Goal: Task Accomplishment & Management: Complete application form

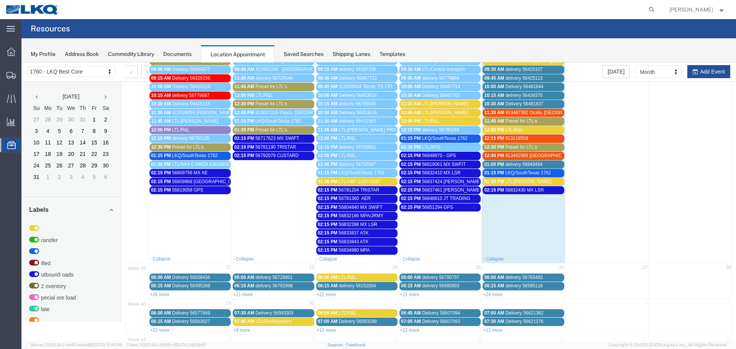
scroll to position [263, 0]
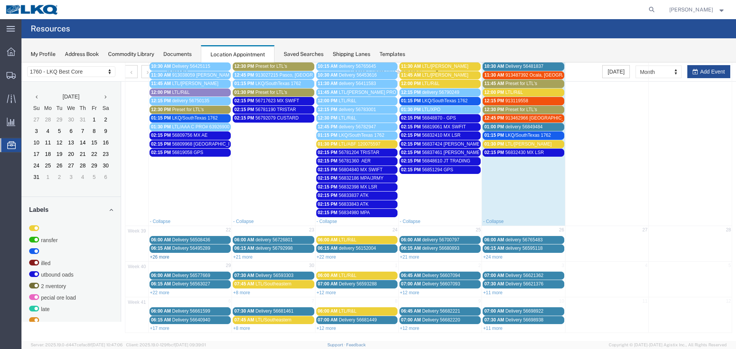
click at [161, 258] on link "+26 more" at bounding box center [160, 257] width 20 height 5
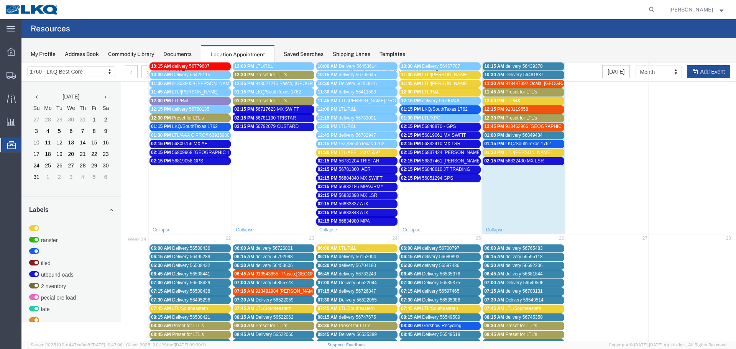
scroll to position [268, 0]
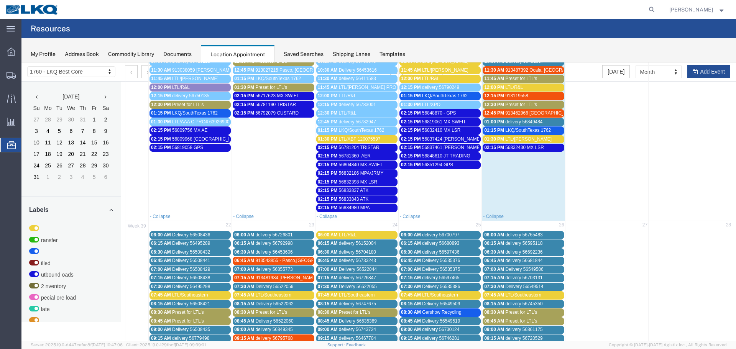
click at [691, 70] on td at bounding box center [690, 70] width 83 height 284
select select "1"
select select
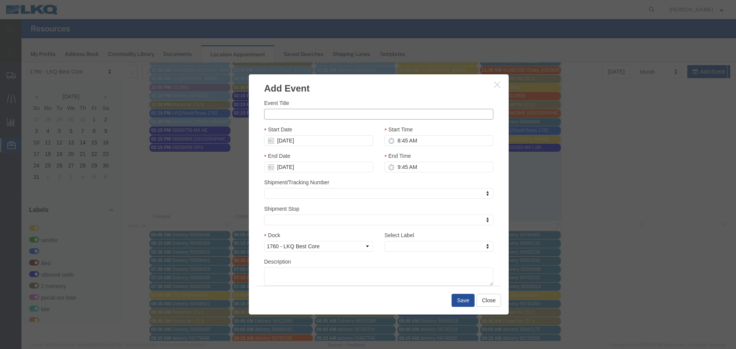
drag, startPoint x: 315, startPoint y: 117, endPoint x: 315, endPoint y: 112, distance: 4.6
click at [315, 117] on input "Event Title" at bounding box center [378, 114] width 229 height 11
paste input "56875343"
type input "56875343 MPA"
drag, startPoint x: 353, startPoint y: 88, endPoint x: 359, endPoint y: 89, distance: 5.4
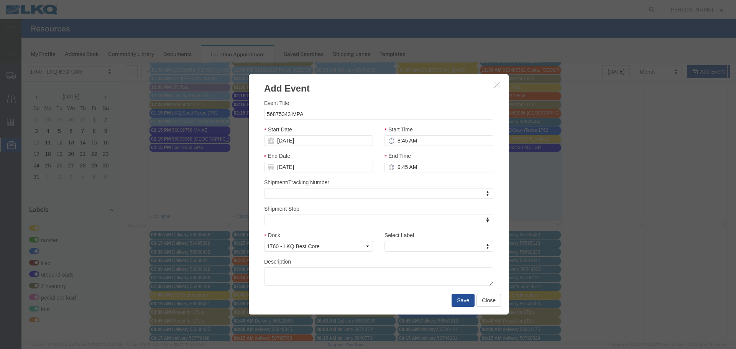
click at [353, 88] on h3 "Add Event" at bounding box center [379, 84] width 260 height 21
click at [410, 137] on input "8:45 AM" at bounding box center [438, 140] width 109 height 11
type input "2:45 AM"
type input "3:45 AM"
type input "2:15 AM"
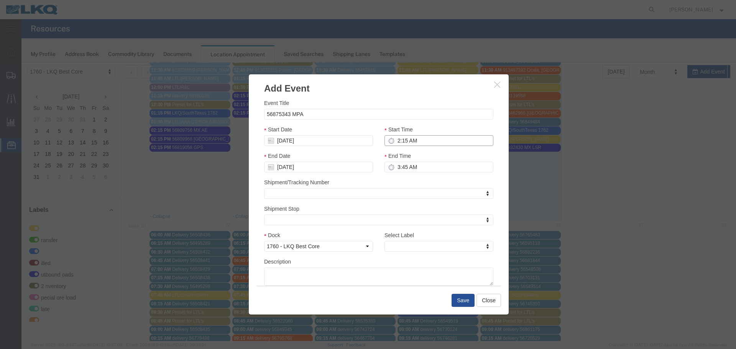
type input "3:15 AM"
type input "2:15 PM"
click at [408, 168] on input "3:15 PM" at bounding box center [438, 167] width 109 height 11
type input "2:15 PM"
click at [381, 182] on div "Shipment/Tracking Number Shipment/Tracking Number Shipment/Tracking Number" at bounding box center [378, 188] width 229 height 21
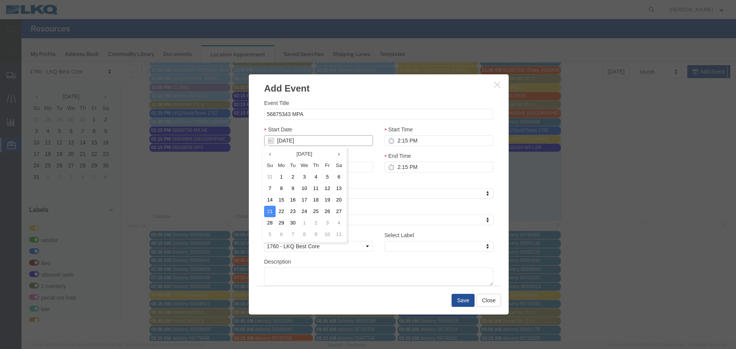
click at [279, 136] on input "09/21/2025" at bounding box center [318, 140] width 109 height 11
click at [284, 207] on td "22" at bounding box center [281, 211] width 11 height 11
type input "09/22/2025"
click at [372, 180] on div "Shipment/Tracking Number Shipment/Tracking Number Shipment/Tracking Number" at bounding box center [378, 188] width 229 height 21
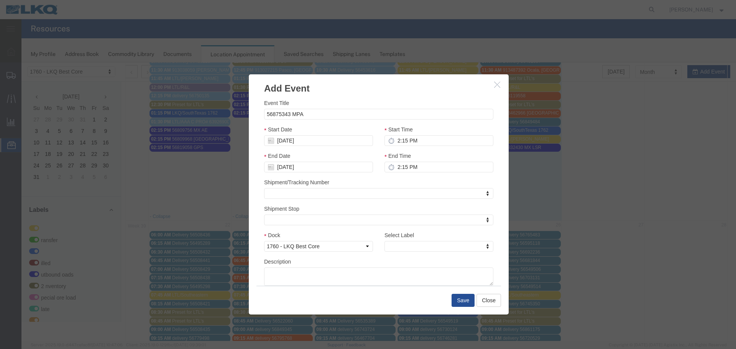
click at [330, 158] on div "End Date 09/22/2025" at bounding box center [318, 162] width 109 height 21
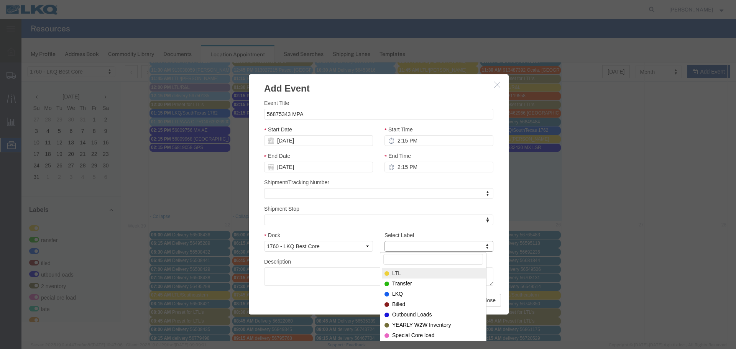
type input "P"
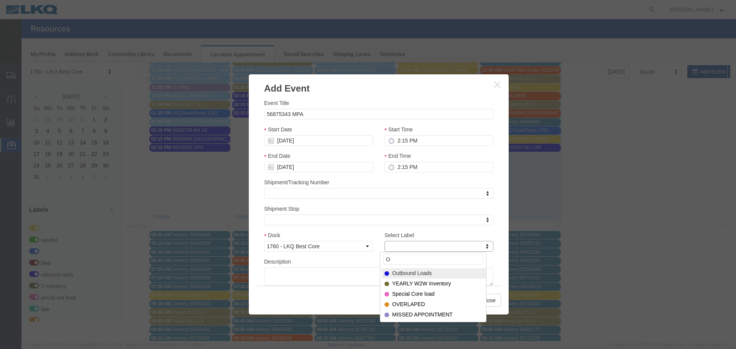
type input "O"
select select "80"
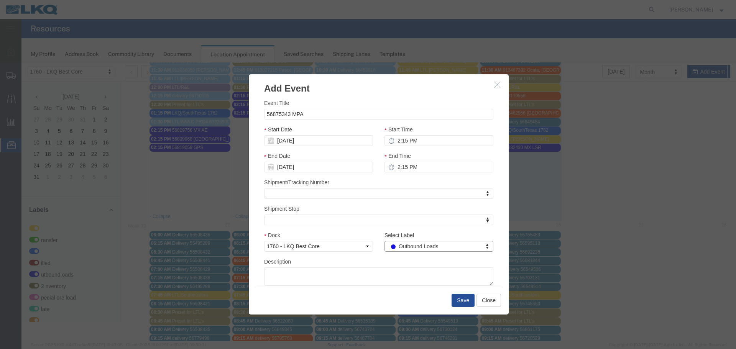
click at [371, 258] on div "Description" at bounding box center [378, 272] width 229 height 28
click at [455, 304] on button "Save" at bounding box center [463, 300] width 23 height 13
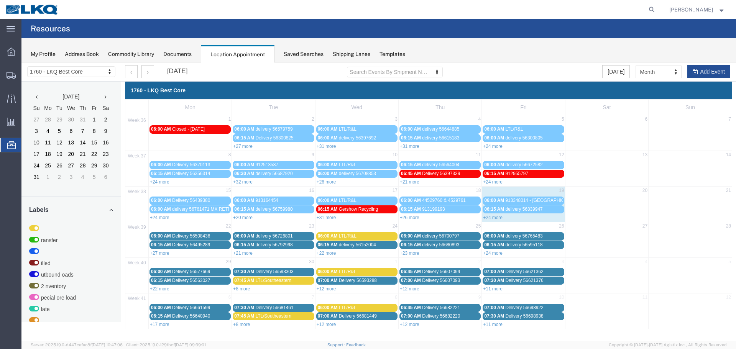
scroll to position [0, 0]
click at [161, 253] on link "+27 more" at bounding box center [160, 253] width 20 height 5
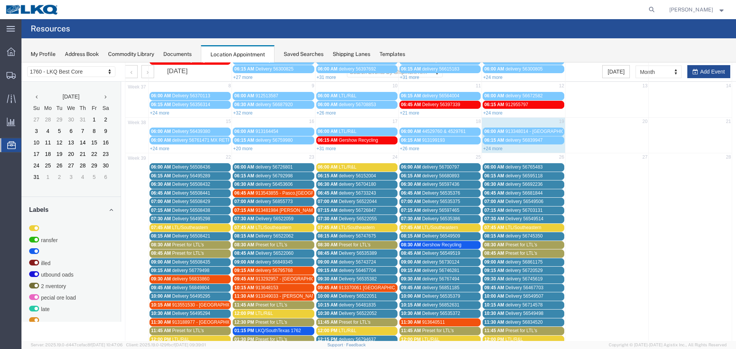
scroll to position [192, 0]
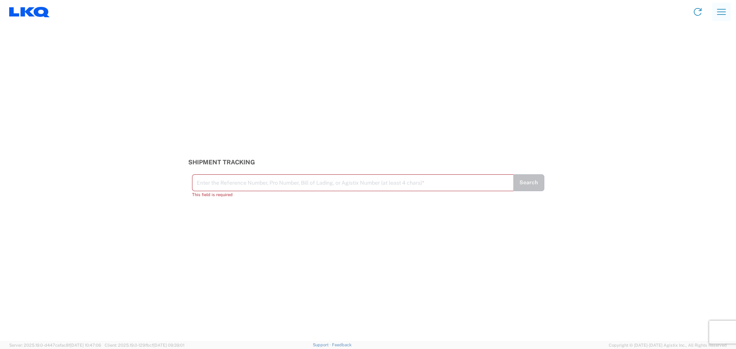
click at [721, 16] on icon "button" at bounding box center [721, 12] width 12 height 12
click at [702, 58] on link "Shipment request" at bounding box center [693, 52] width 72 height 15
select select "FULL"
select select "LBS"
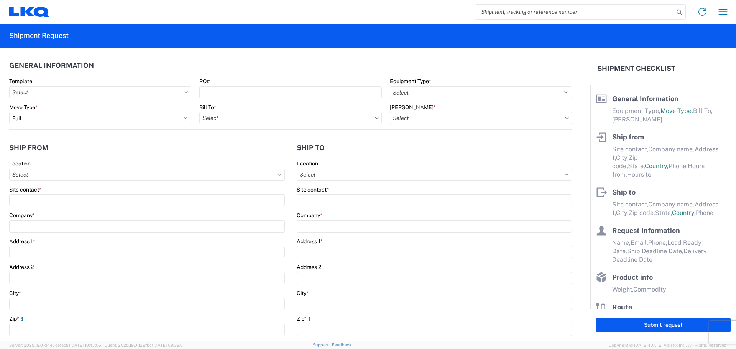
click at [503, 14] on input "search" at bounding box center [574, 12] width 199 height 15
paste input "56832186"
type input "56832186"
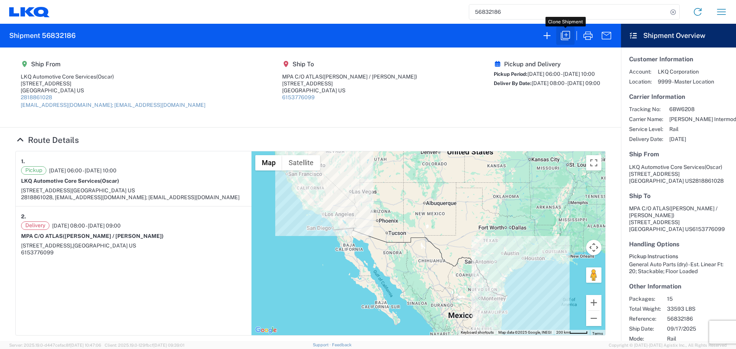
click at [567, 36] on icon "button" at bounding box center [565, 36] width 12 height 12
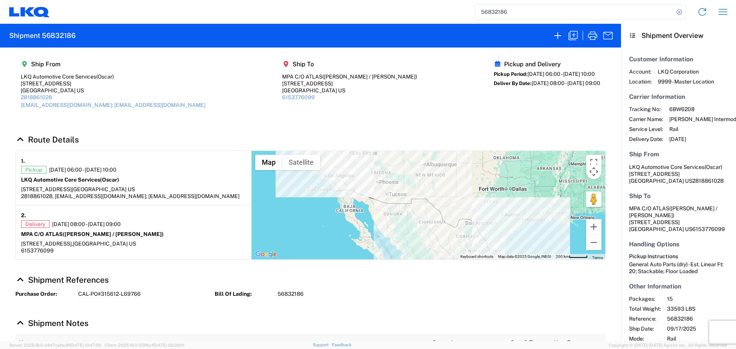
select select "FULL"
select select "US"
select select "LBS"
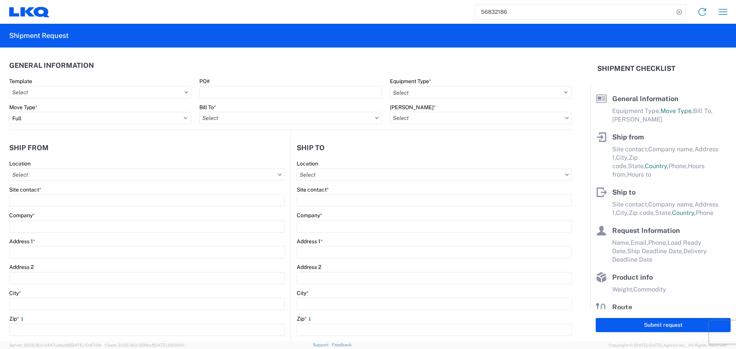
select select "BCAR"
type input "Oscar"
type input "LKQ Automotive Core Services"
type input "[STREET_ADDRESS]"
type input "[GEOGRAPHIC_DATA]"
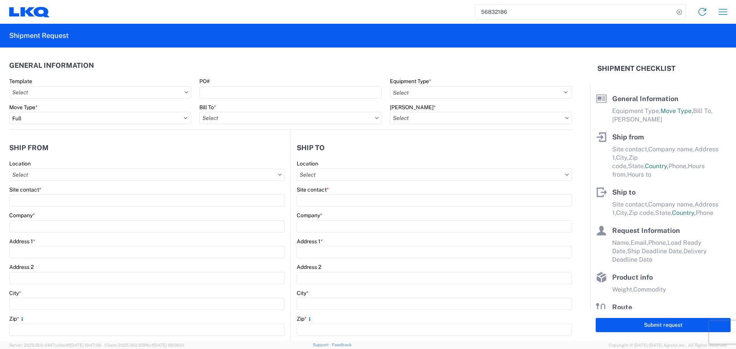
type input "77038"
type input "acgarcia@lkqcorp.com; oxdavila@lkqcorp.com"
type input "Joe / Sara"
type input "MPA C/O ATLAS"
type input "1855 Dornoch Ct Suite 300"
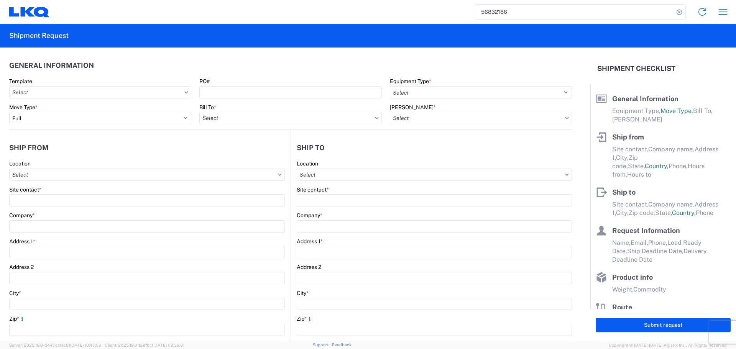
type input "San Diego"
type input "92154"
type input "Oscar"
type input "oxdavila@lkqcorp.com"
type input "281-886-1028"
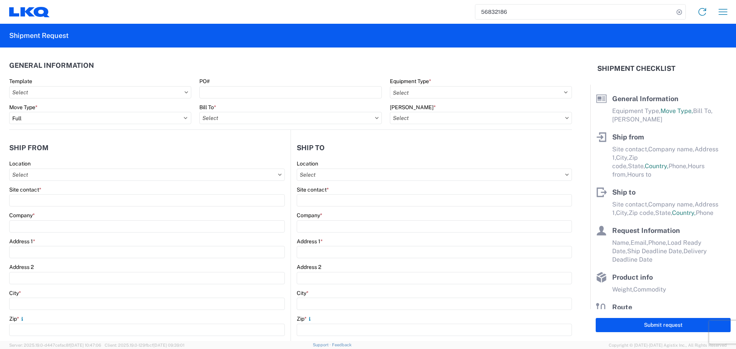
type input "2025-09-17"
type input "2025-09-19"
type input "33593"
type input "General Auto Parts (dry)"
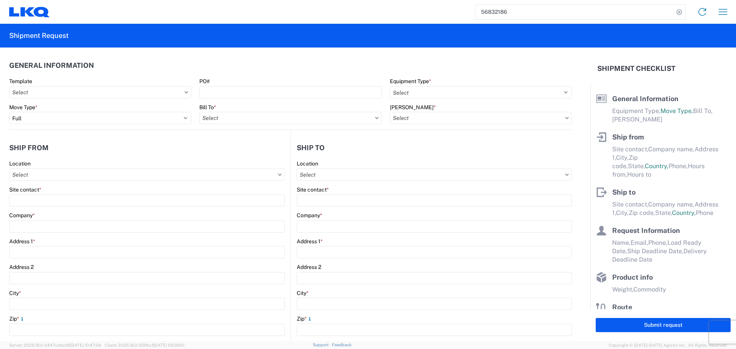
type input "15"
type input "0"
type input "40"
type input "36"
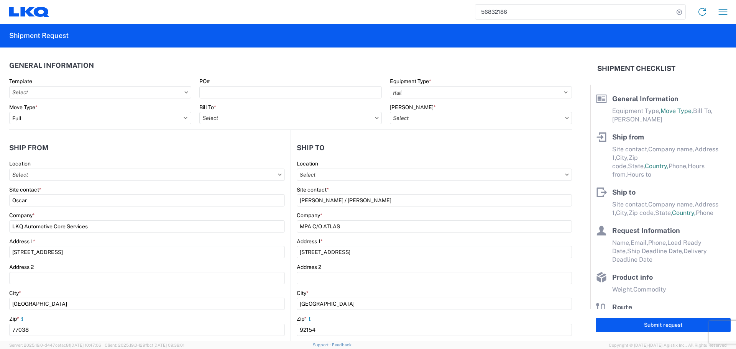
select select "TX"
select select "US"
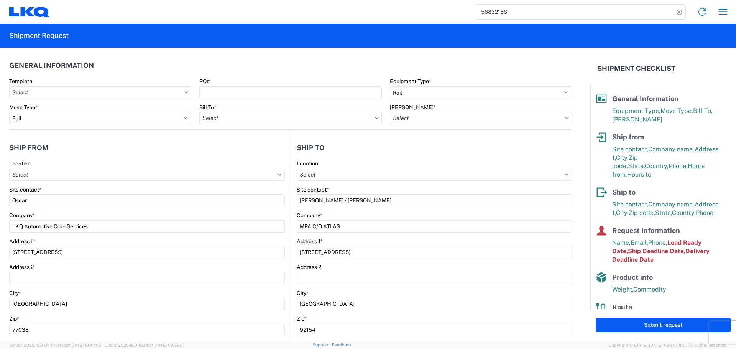
type input "1760 - LKQ Best Core"
type input "1760-6300-66000-0000 - 1760 Freight Out"
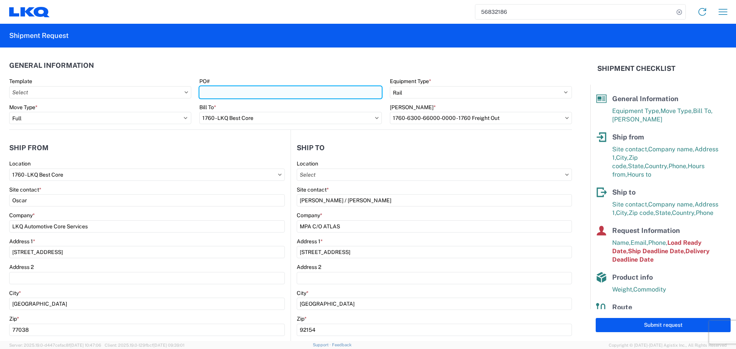
click at [220, 88] on input "PO#" at bounding box center [290, 92] width 182 height 12
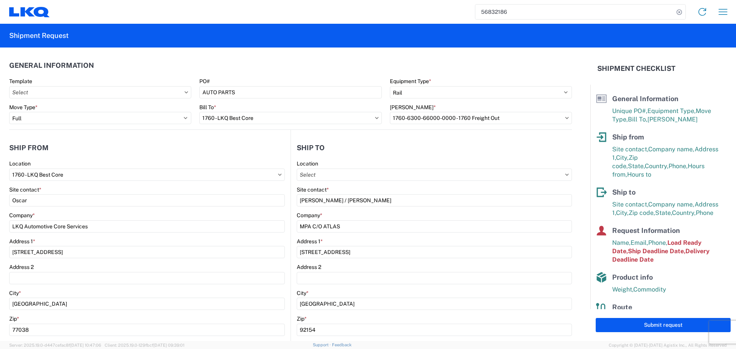
click at [250, 61] on header "General Information" at bounding box center [290, 65] width 563 height 17
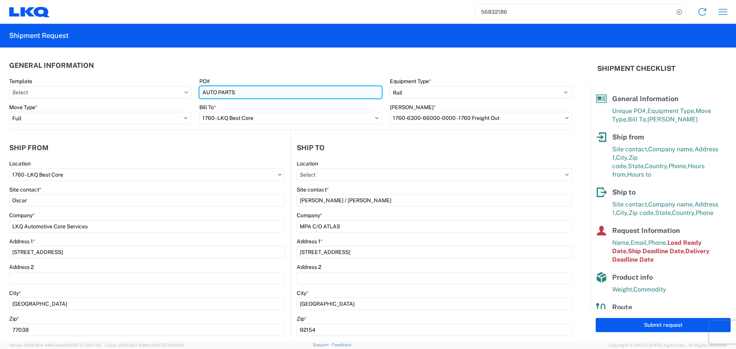
click at [212, 94] on input "AUTO PARTS" at bounding box center [290, 92] width 182 height 12
type input "CAL-PO#315613"
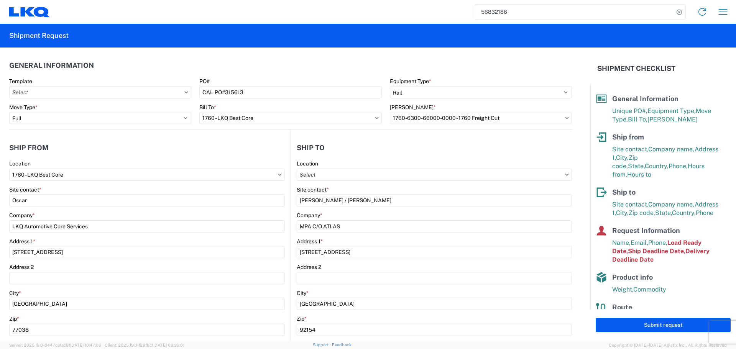
click at [255, 137] on agx-shipment-stop-widget-v2 "Ship from 1760 Location 1760 - LKQ Best Core Site contact * Oscar Company * LKQ…" at bounding box center [149, 296] width 281 height 333
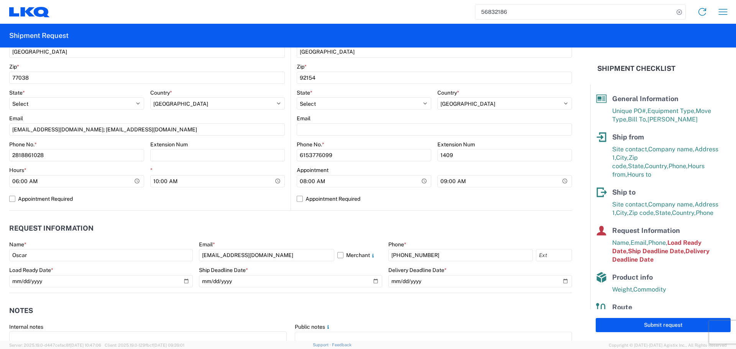
scroll to position [268, 0]
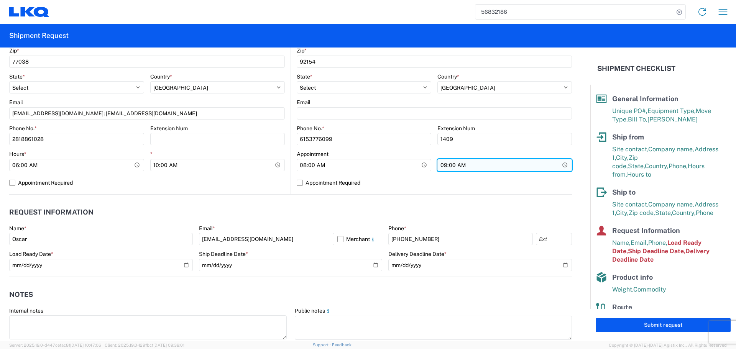
click at [559, 167] on input "09:00:00" at bounding box center [504, 165] width 135 height 12
type input "13:00"
click at [354, 208] on header "Request Information" at bounding box center [290, 212] width 563 height 17
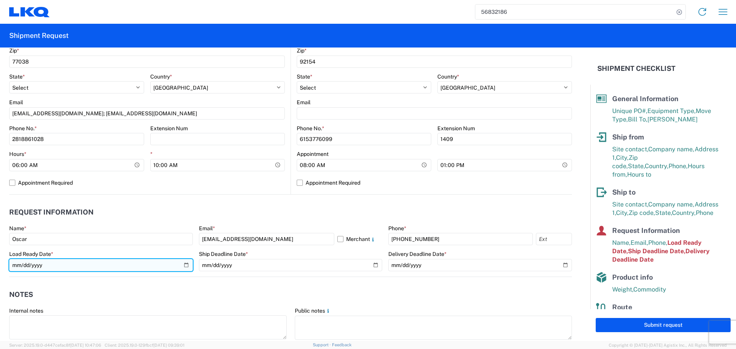
click at [186, 264] on input "2025-09-17" at bounding box center [101, 265] width 184 height 12
type input "2025-09-22"
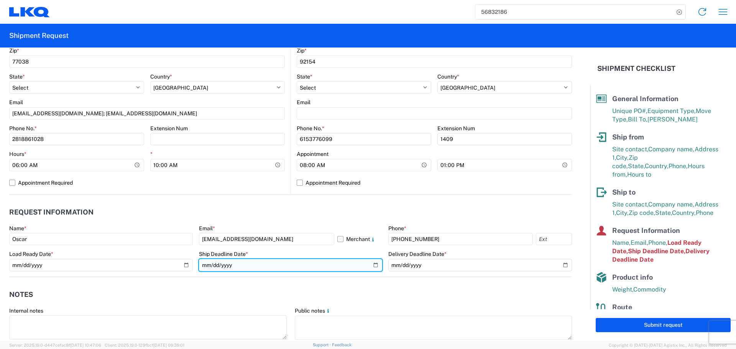
click at [371, 270] on input "2025-09-17" at bounding box center [291, 265] width 184 height 12
click at [373, 265] on input "2025-09-17" at bounding box center [291, 265] width 184 height 12
type input "2025-09-22"
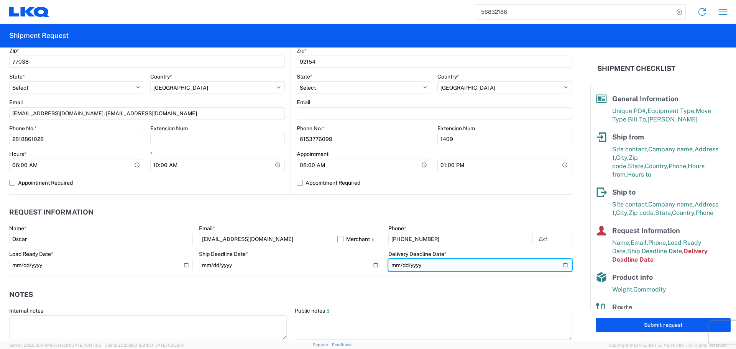
click at [558, 262] on input "2025-09-19" at bounding box center [480, 265] width 184 height 12
type input "2025-09-26"
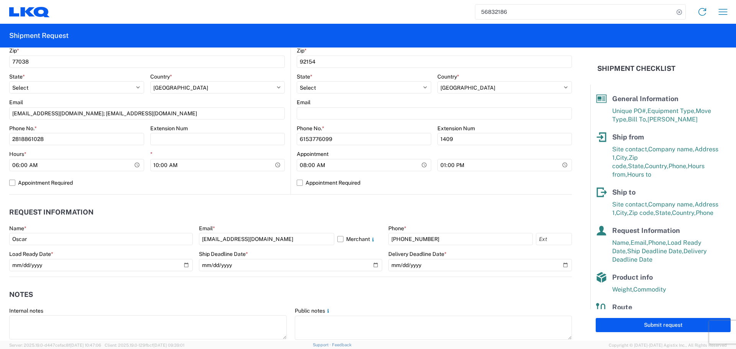
click at [275, 192] on div "1760 Location 1760 - LKQ Best Core Site contact * Oscar Company * LKQ Automotiv…" at bounding box center [147, 43] width 276 height 302
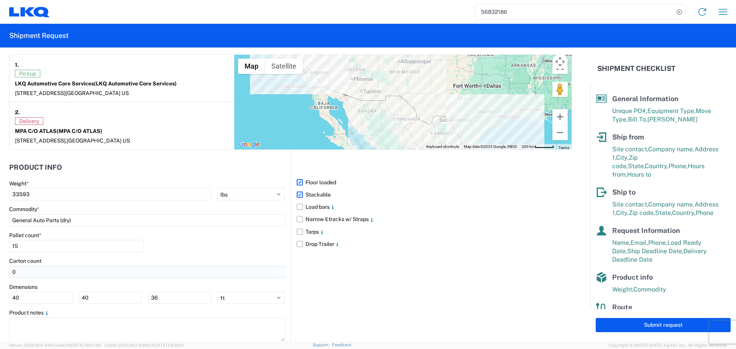
scroll to position [626, 0]
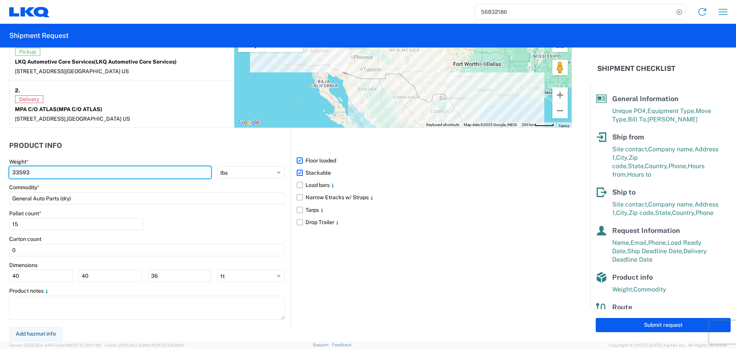
click at [43, 175] on input "33593" at bounding box center [110, 172] width 202 height 12
type input "3"
type input "38833"
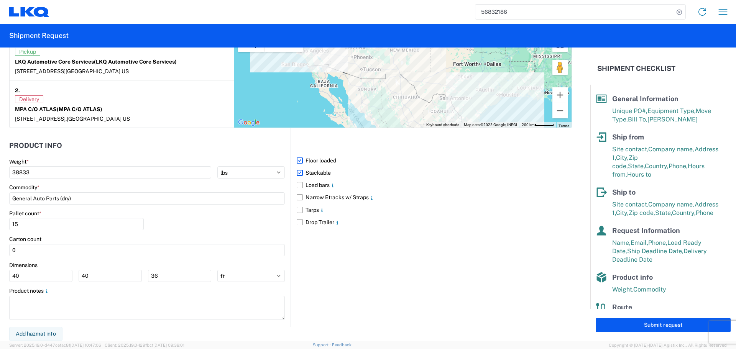
click at [67, 147] on header "Product Info" at bounding box center [149, 145] width 281 height 17
click at [36, 229] on input "15" at bounding box center [76, 224] width 135 height 12
type input "1"
type input "19"
click at [186, 214] on div "Pallet count * 19" at bounding box center [147, 223] width 276 height 26
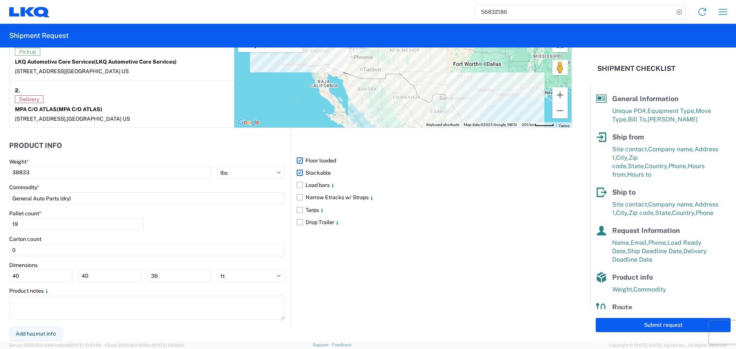
click at [197, 218] on div "Pallet count * 19" at bounding box center [147, 223] width 276 height 26
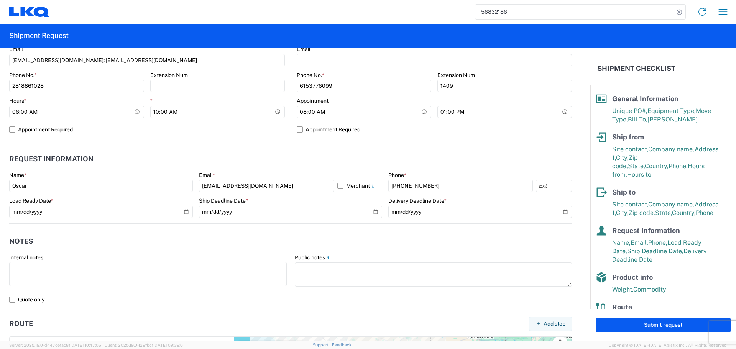
scroll to position [319, 0]
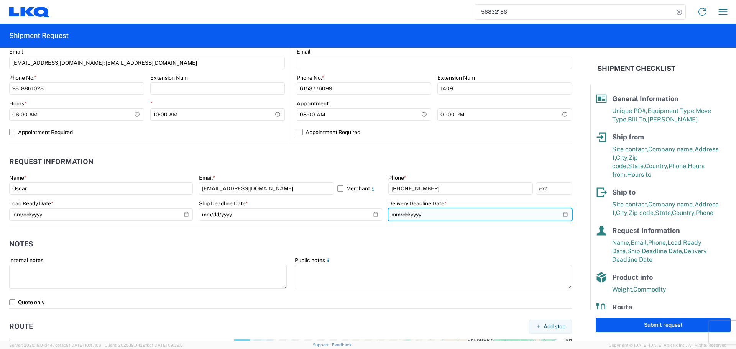
click at [559, 217] on input "2025-09-26" at bounding box center [480, 215] width 184 height 12
type input "2025-09-25"
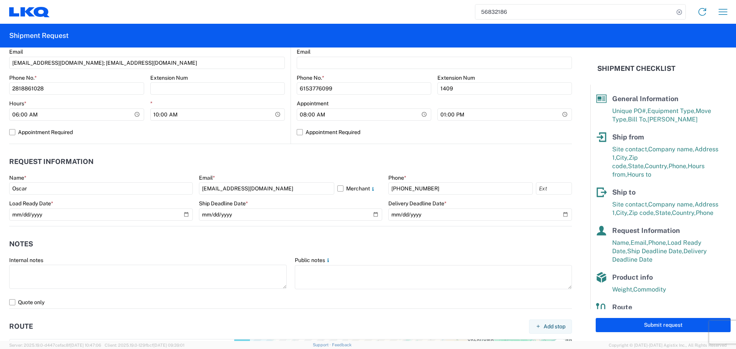
click at [350, 238] on header "Notes" at bounding box center [290, 244] width 563 height 17
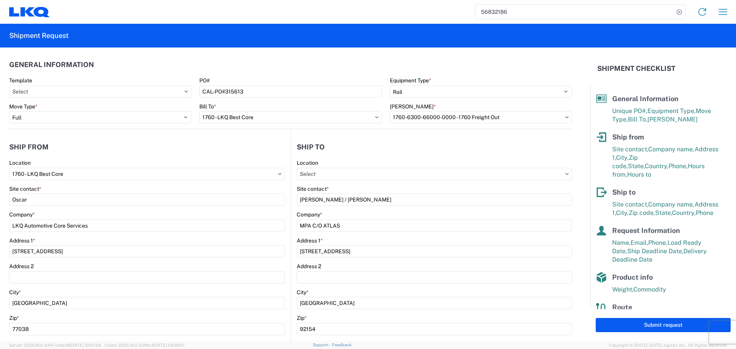
scroll to position [0, 0]
click at [669, 327] on button "Submit request" at bounding box center [663, 325] width 135 height 14
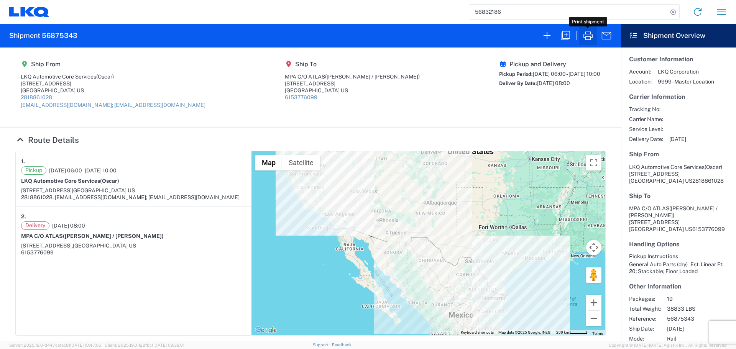
click at [586, 40] on icon "button" at bounding box center [588, 36] width 12 height 12
